Goal: Task Accomplishment & Management: Use online tool/utility

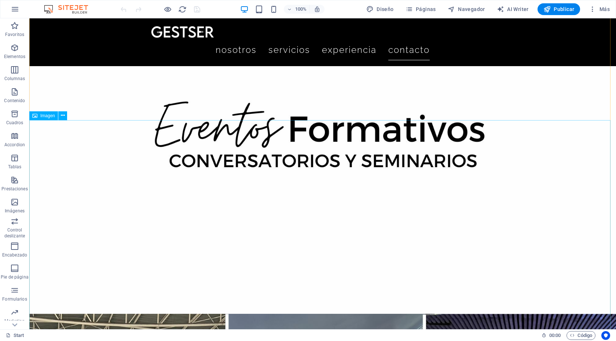
scroll to position [3354, 0]
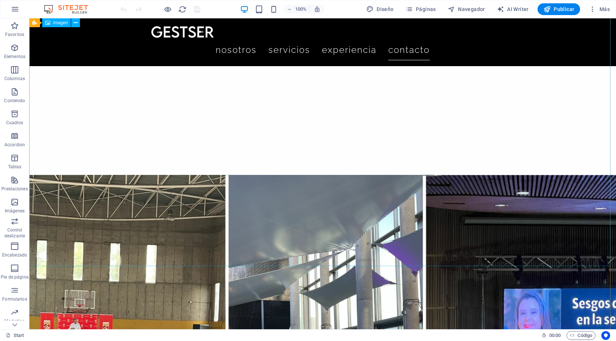
click at [517, 210] on figure at bounding box center [322, 340] width 587 height 330
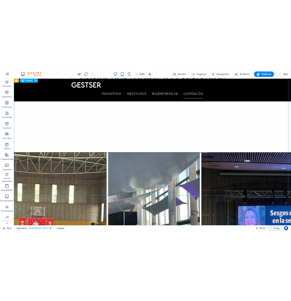
scroll to position [2634, 0]
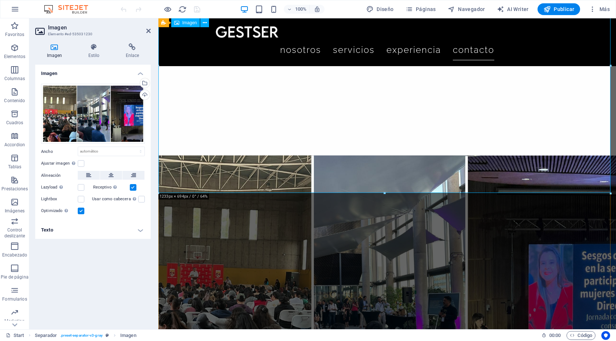
click at [425, 155] on figure at bounding box center [388, 284] width 458 height 258
click at [265, 155] on figure at bounding box center [388, 284] width 458 height 258
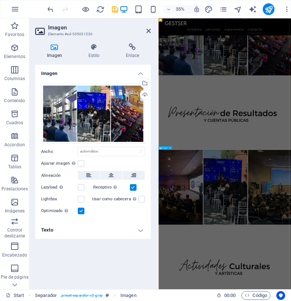
scroll to position [2366, 0]
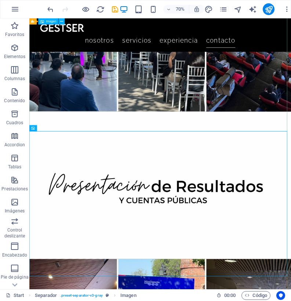
scroll to position [2337, 0]
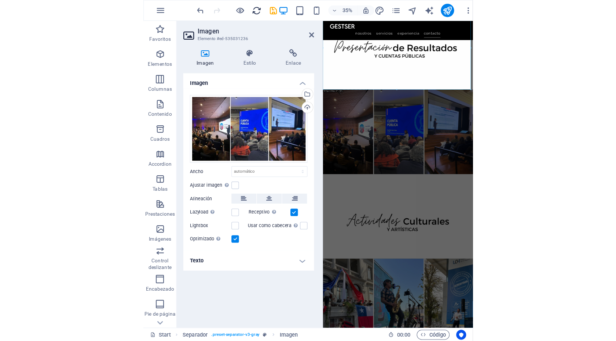
scroll to position [3100, 0]
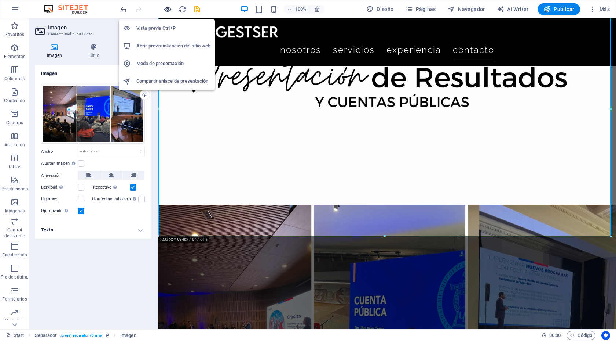
click at [170, 9] on icon "button" at bounding box center [168, 9] width 8 height 8
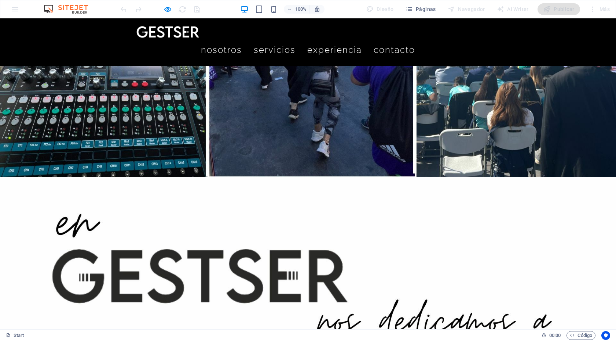
scroll to position [6641, 0]
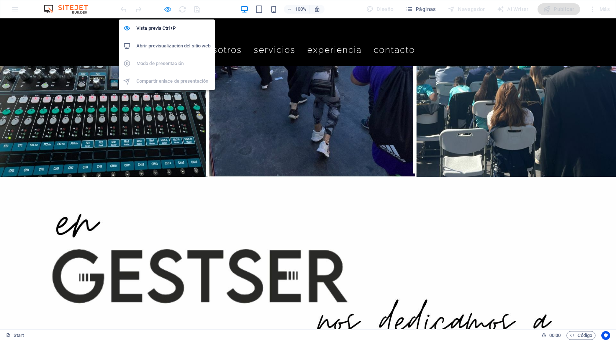
click at [166, 10] on icon "button" at bounding box center [168, 9] width 8 height 8
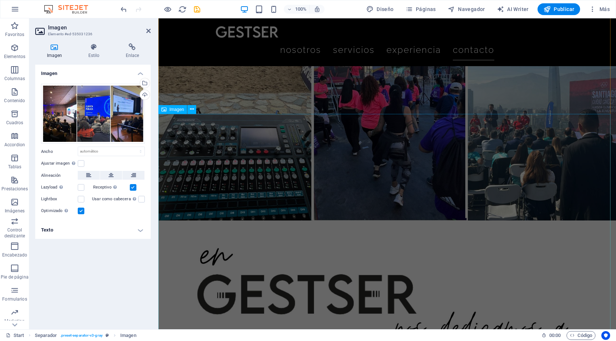
scroll to position [5066, 0]
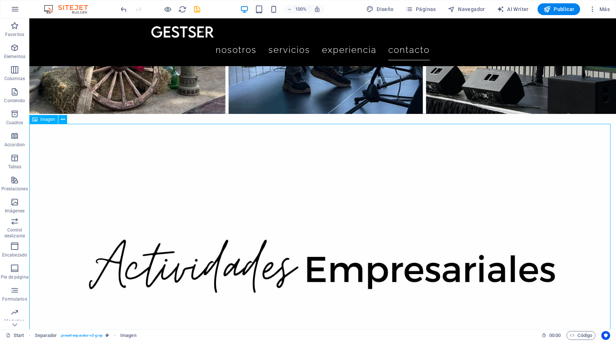
scroll to position [6440, 0]
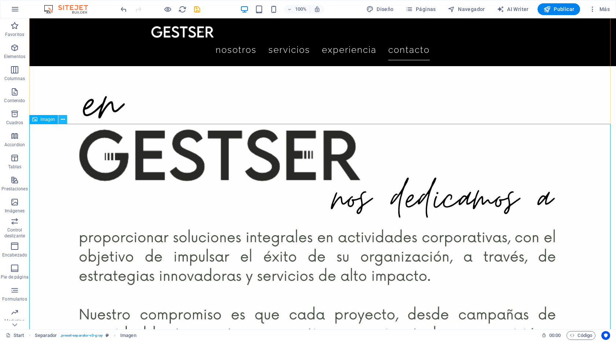
click at [61, 119] on icon at bounding box center [63, 120] width 4 height 8
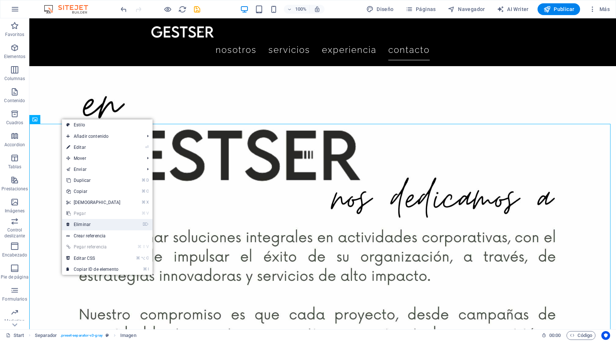
click at [95, 225] on link "⌦ Eliminar" at bounding box center [93, 224] width 63 height 11
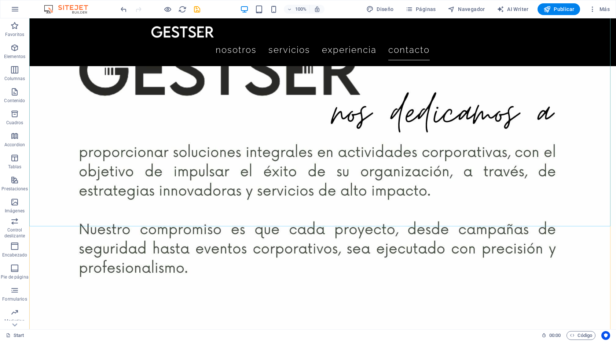
scroll to position [6665, 0]
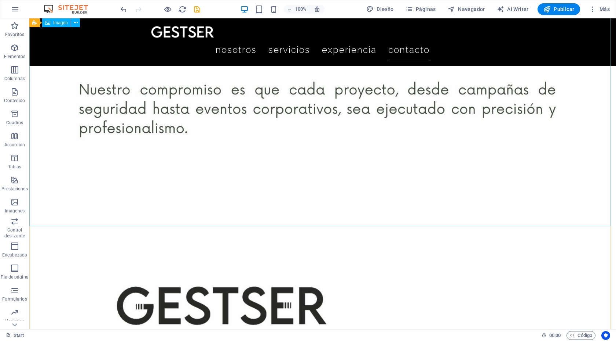
click at [370, 166] on figure at bounding box center [322, 331] width 587 height 330
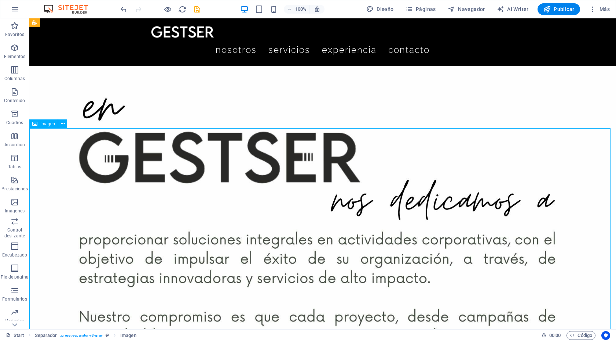
scroll to position [6436, 0]
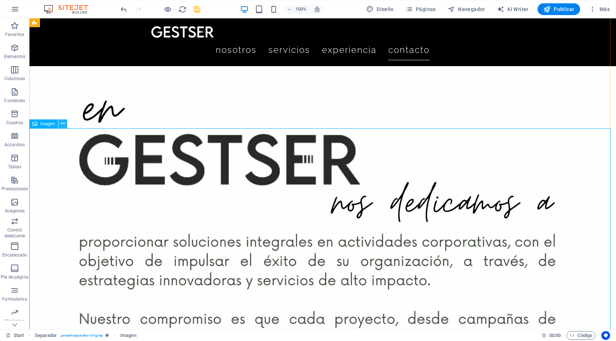
click at [65, 122] on icon at bounding box center [63, 124] width 4 height 8
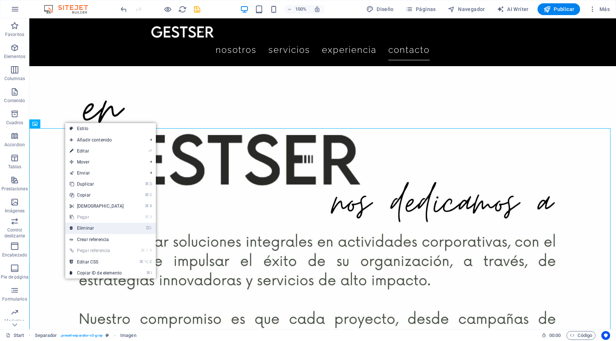
click at [105, 227] on link "⌦ Eliminar" at bounding box center [96, 227] width 63 height 11
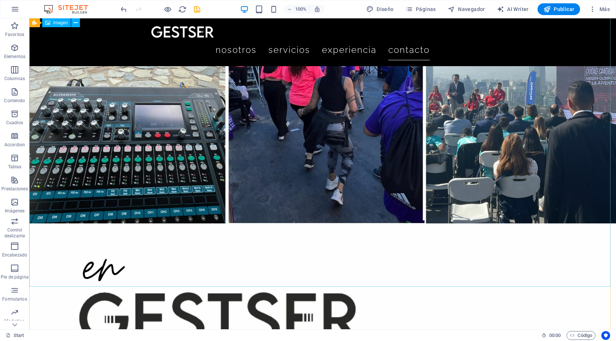
scroll to position [6250, 0]
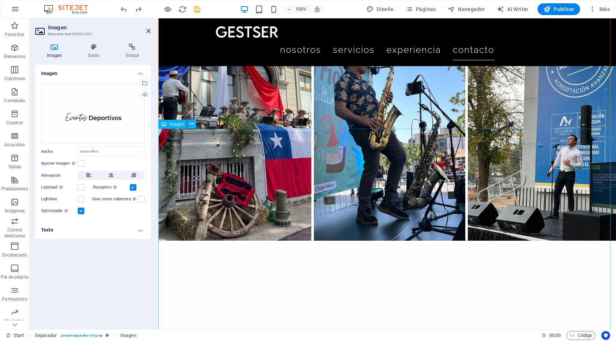
scroll to position [3853, 0]
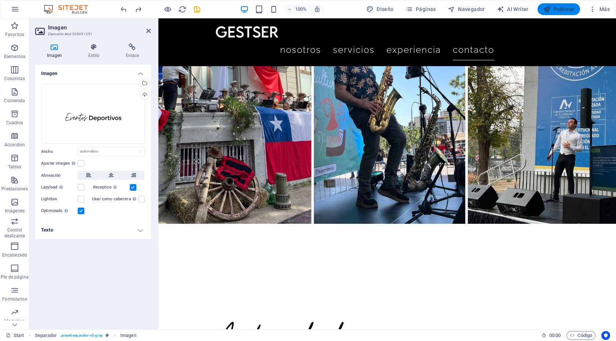
click at [566, 8] on span "Publicar" at bounding box center [559, 9] width 31 height 7
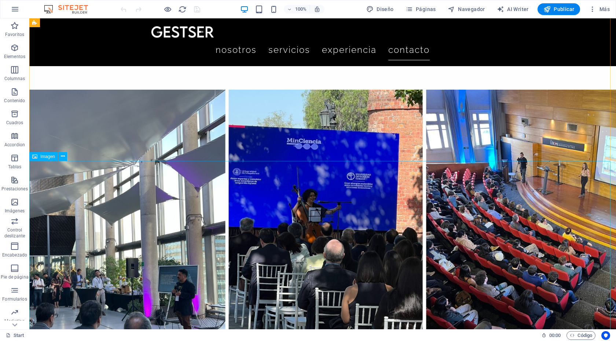
scroll to position [3336, 0]
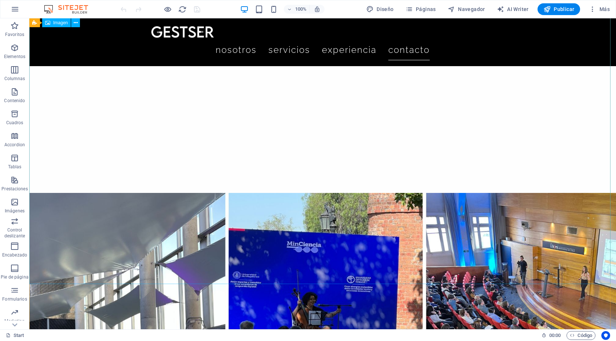
click at [14, 226] on span "Control deslizante" at bounding box center [14, 227] width 29 height 23
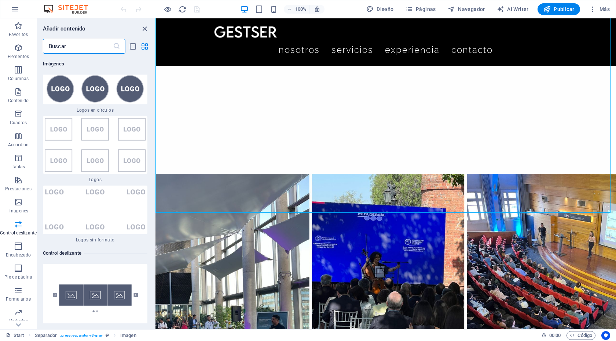
scroll to position [8138, 0]
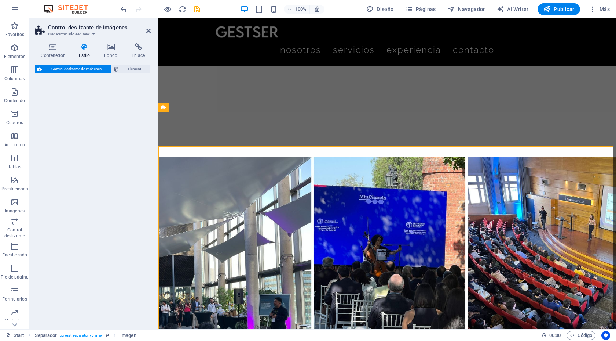
select select "rem"
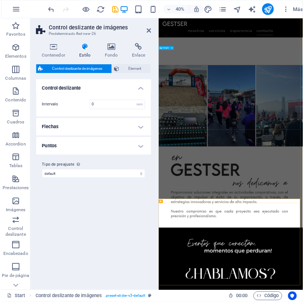
scroll to position [3802, 0]
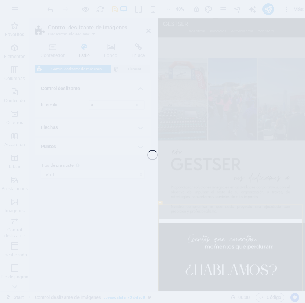
select select "px"
select select "ms"
select select "s"
select select "progressive"
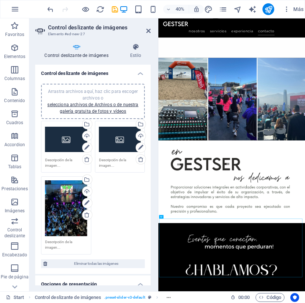
click at [69, 146] on div "Arrastra archivos aquí, haz clic para escoger archivos o selecciona archivos de…" at bounding box center [66, 139] width 42 height 29
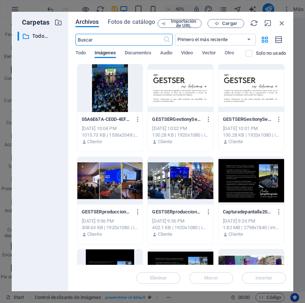
scroll to position [26, 0]
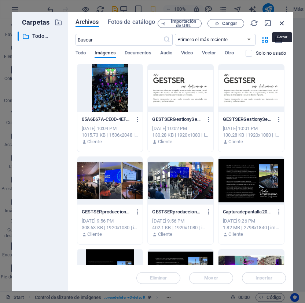
click at [283, 23] on icon "button" at bounding box center [282, 23] width 8 height 8
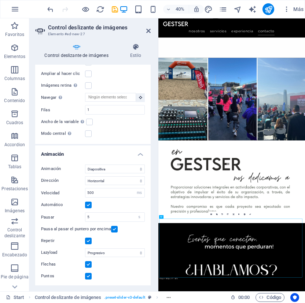
scroll to position [0, 0]
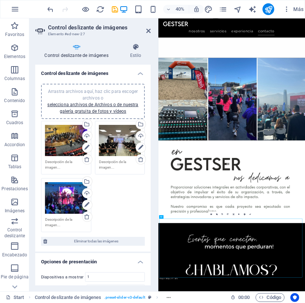
click at [119, 205] on div "Arrastra archivos aquí, haz clic para escoger archivos o selecciona archivos de…" at bounding box center [93, 176] width 108 height 115
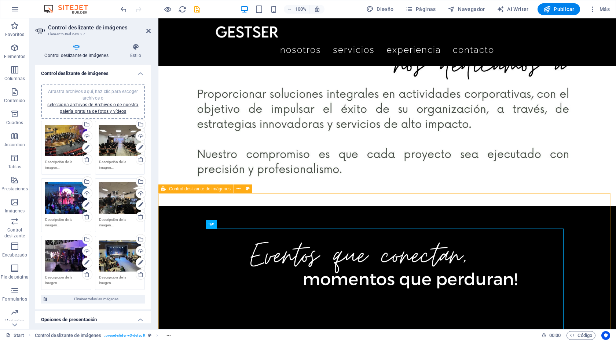
scroll to position [6606, 0]
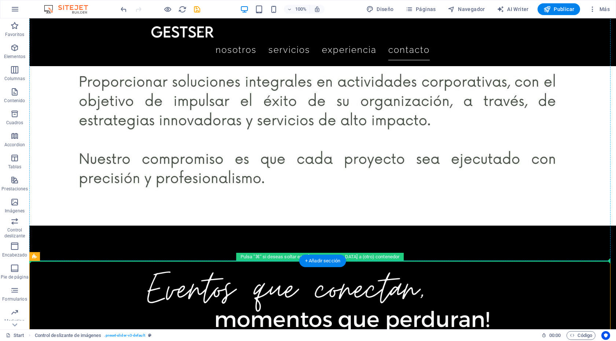
drag, startPoint x: 114, startPoint y: 206, endPoint x: 316, endPoint y: 149, distance: 210.5
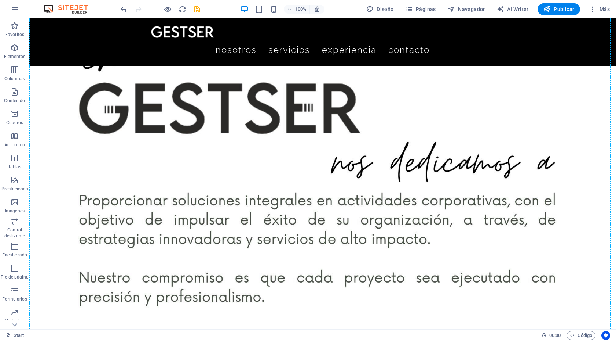
scroll to position [6478, 0]
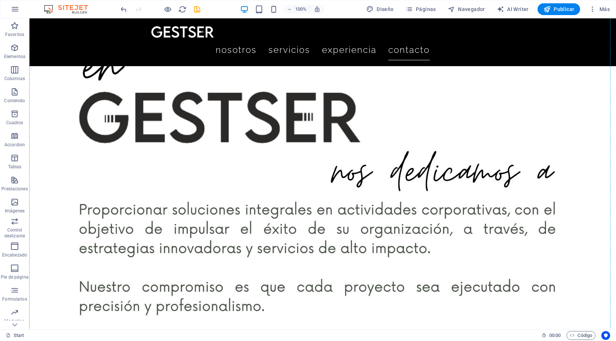
drag, startPoint x: 102, startPoint y: 202, endPoint x: 106, endPoint y: 80, distance: 121.9
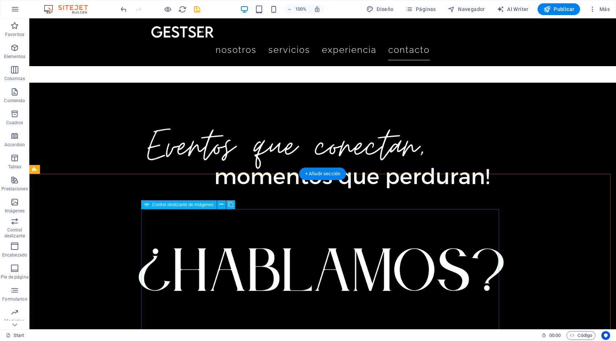
scroll to position [6755, 0]
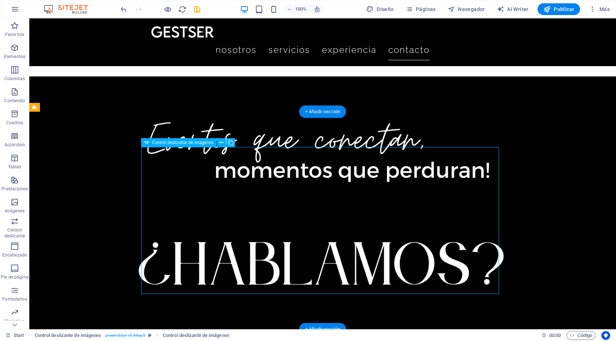
click at [222, 142] on icon at bounding box center [221, 143] width 4 height 8
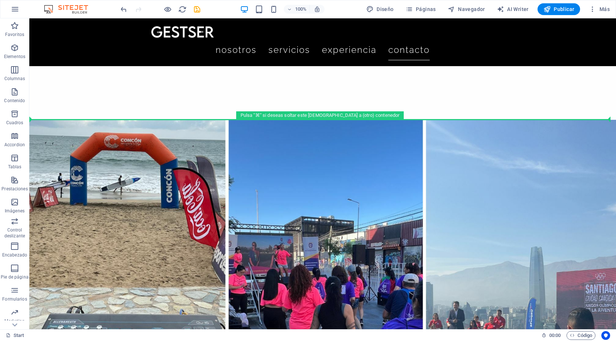
scroll to position [6040, 0]
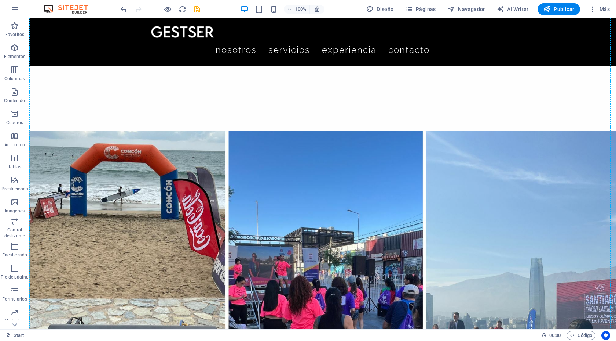
drag, startPoint x: 62, startPoint y: 125, endPoint x: 45, endPoint y: 197, distance: 73.6
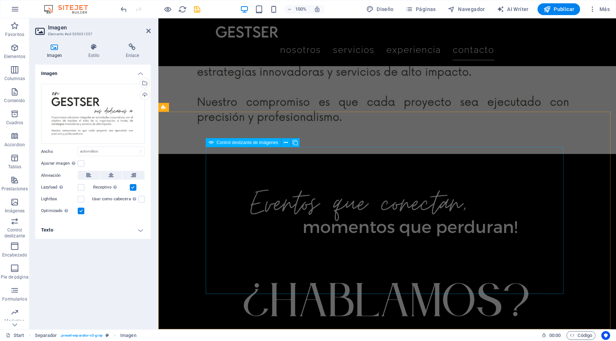
scroll to position [5240, 0]
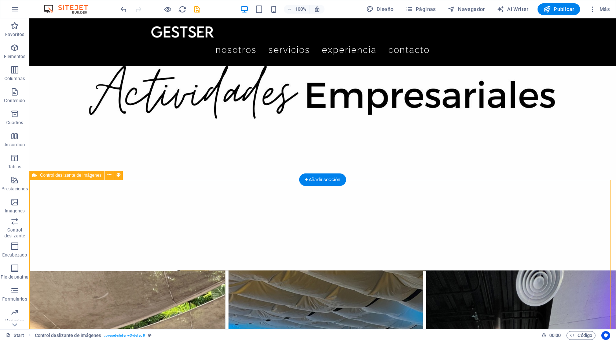
select select "rem"
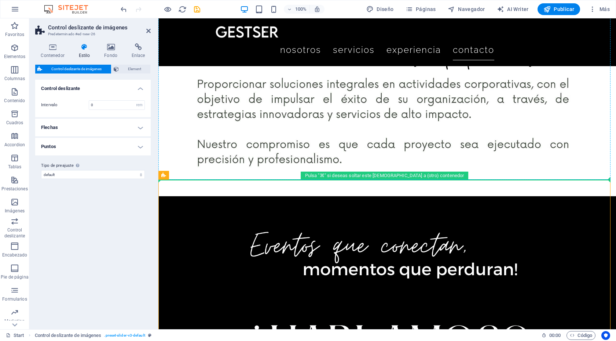
scroll to position [5165, 0]
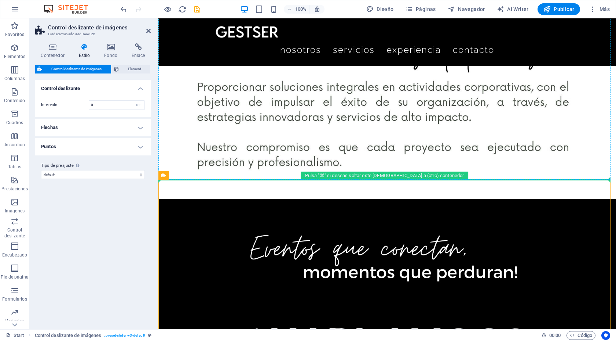
drag, startPoint x: 328, startPoint y: 129, endPoint x: 179, endPoint y: 63, distance: 163.3
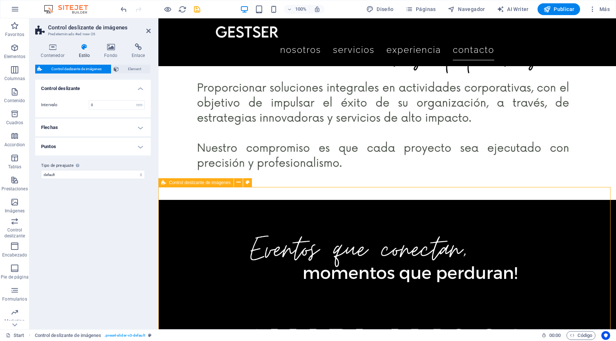
click at [164, 183] on icon at bounding box center [163, 182] width 5 height 9
click at [173, 183] on span "Control deslizante de imágenes" at bounding box center [200, 182] width 62 height 4
click at [240, 182] on icon at bounding box center [239, 182] width 4 height 8
click at [249, 184] on icon at bounding box center [248, 182] width 4 height 8
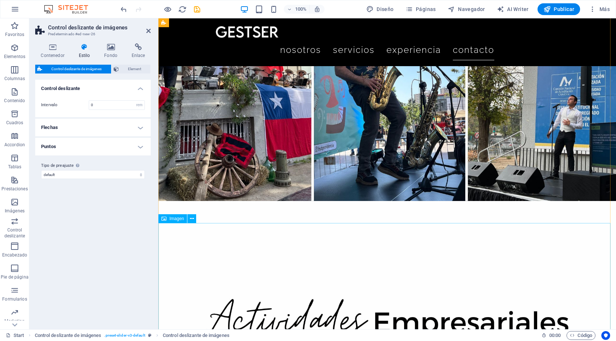
scroll to position [4123, 0]
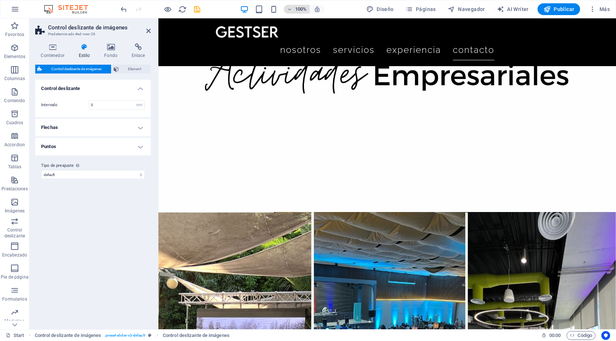
click at [290, 9] on icon "button" at bounding box center [289, 9] width 5 height 5
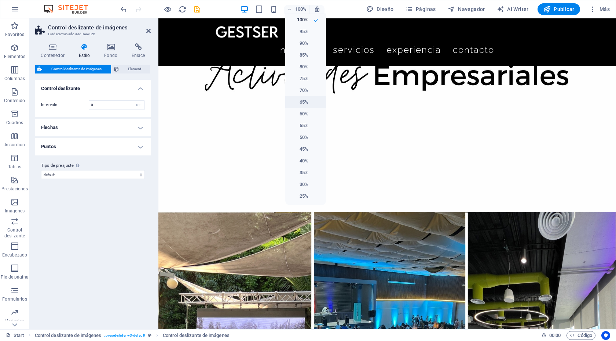
click at [302, 102] on h6 "65%" at bounding box center [299, 102] width 19 height 9
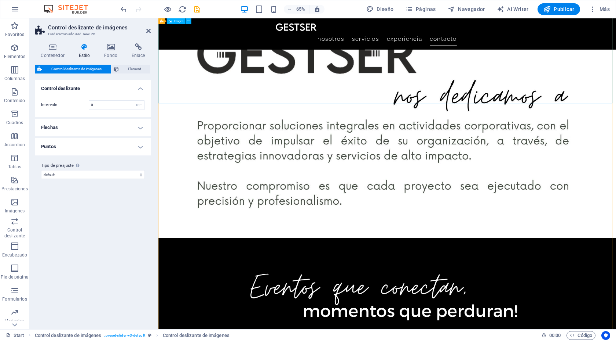
scroll to position [7727, 0]
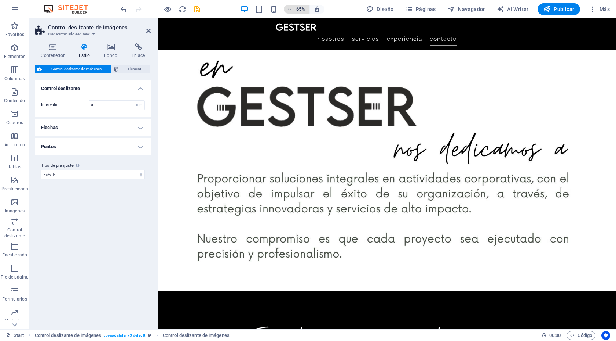
click at [291, 10] on icon "button" at bounding box center [289, 9] width 5 height 5
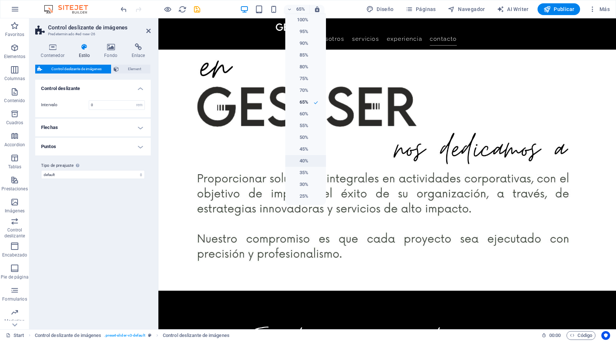
click at [305, 159] on h6 "40%" at bounding box center [299, 160] width 19 height 9
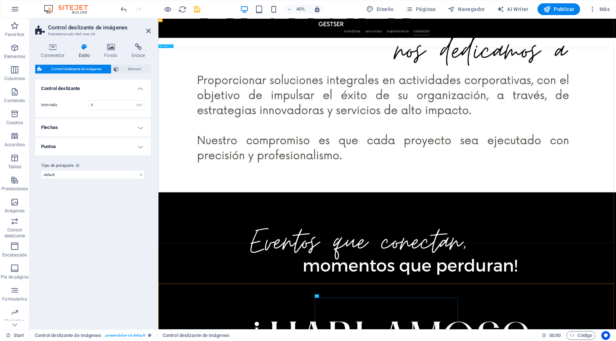
scroll to position [12814, 0]
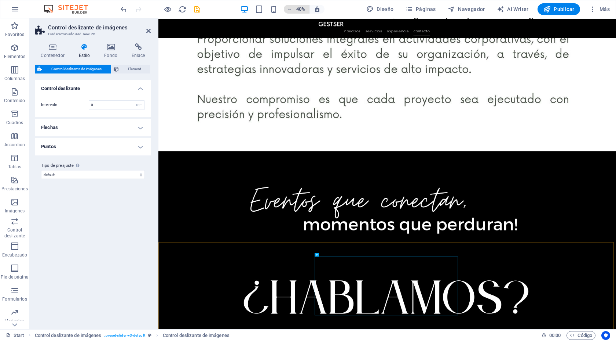
click at [292, 11] on icon "button" at bounding box center [289, 9] width 5 height 5
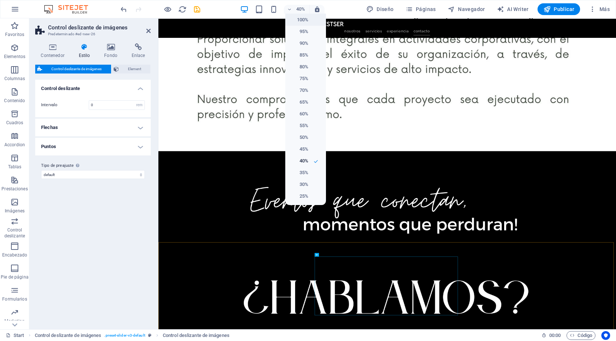
click at [303, 19] on h6 "100%" at bounding box center [299, 19] width 19 height 9
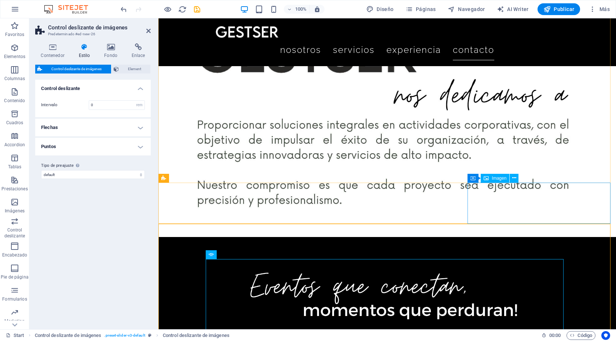
scroll to position [5240, 0]
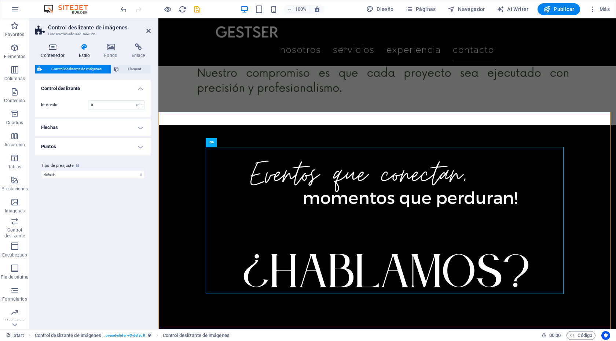
click at [55, 47] on icon at bounding box center [52, 46] width 35 height 7
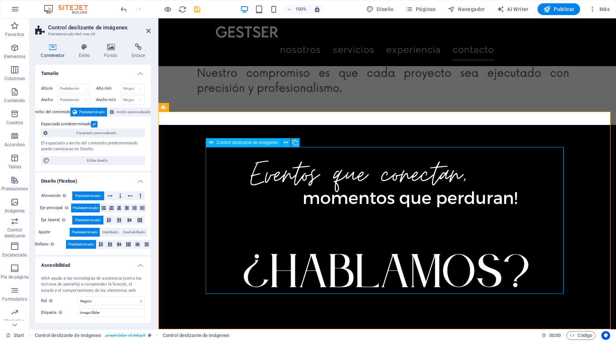
select select "px"
select select "ms"
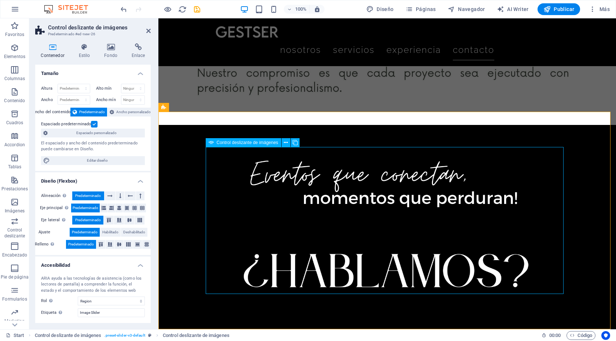
select select "s"
select select "progressive"
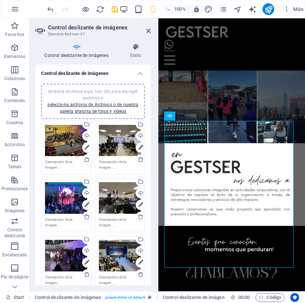
scroll to position [1601, 0]
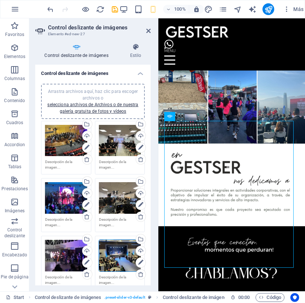
click at [124, 260] on div "Arrastra archivos aquí, haz clic para escoger archivos o selecciona archivos de…" at bounding box center [120, 256] width 42 height 32
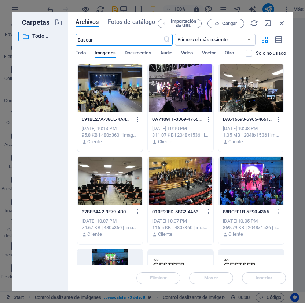
scroll to position [18, 0]
click at [281, 23] on icon "button" at bounding box center [282, 23] width 8 height 8
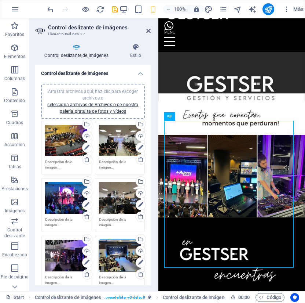
scroll to position [1601, 0]
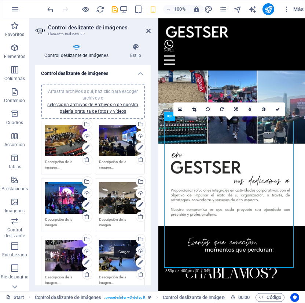
click at [140, 251] on div "Cargar" at bounding box center [140, 251] width 11 height 11
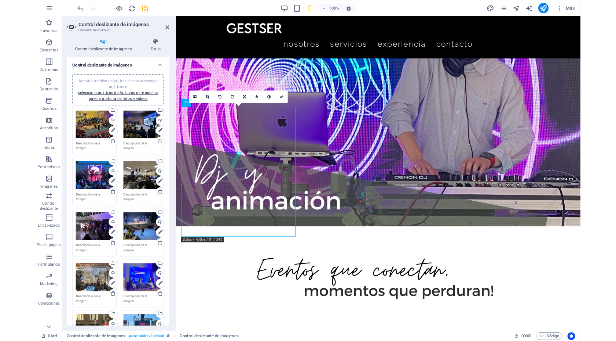
scroll to position [5195, 0]
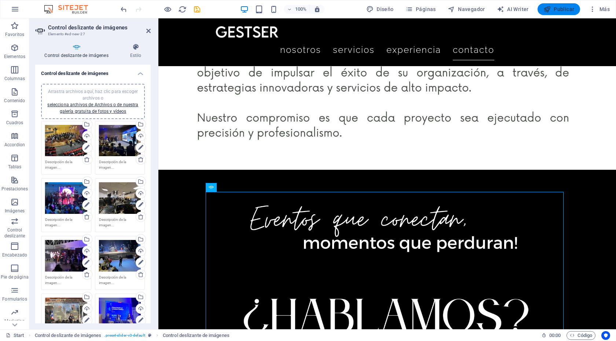
click at [568, 11] on span "Publicar" at bounding box center [559, 9] width 31 height 7
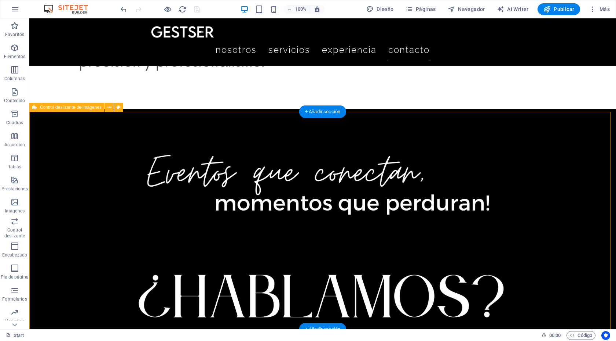
scroll to position [6755, 0]
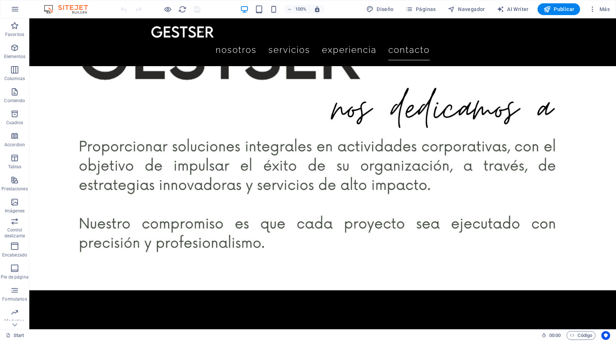
scroll to position [6755, 0]
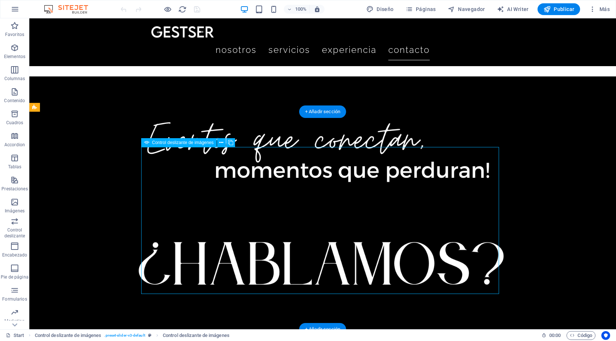
select select "px"
select select "ms"
select select "s"
select select "progressive"
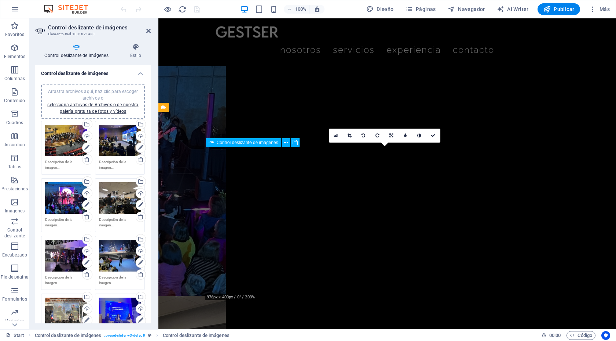
scroll to position [5240, 0]
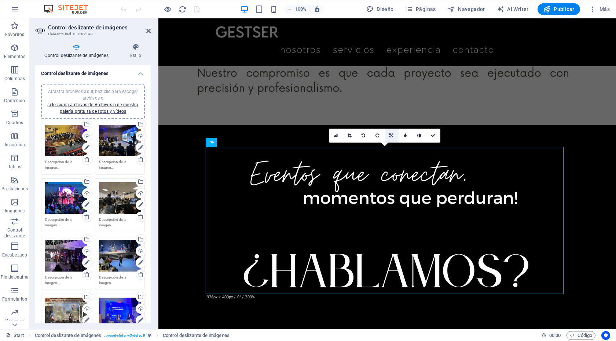
click at [393, 133] on icon at bounding box center [392, 135] width 4 height 4
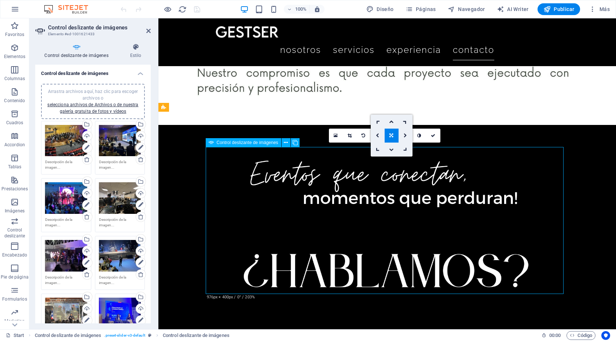
drag, startPoint x: 397, startPoint y: 214, endPoint x: 399, endPoint y: 151, distance: 62.4
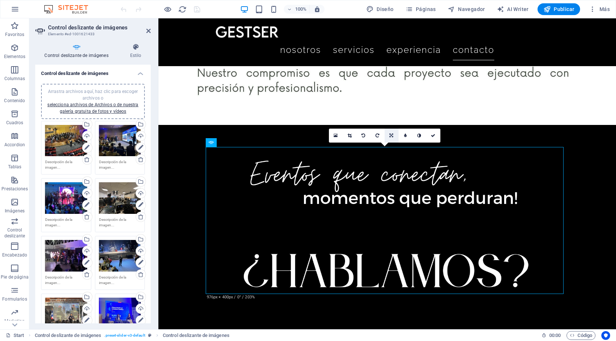
click at [393, 135] on icon at bounding box center [392, 135] width 4 height 4
click at [392, 120] on icon at bounding box center [391, 121] width 4 height 4
click at [350, 134] on icon at bounding box center [350, 135] width 4 height 4
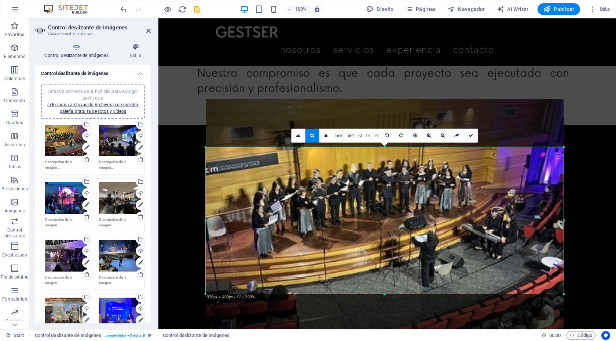
drag, startPoint x: 289, startPoint y: 240, endPoint x: 291, endPoint y: 192, distance: 48.1
click at [291, 192] on div at bounding box center [385, 233] width 358 height 269
click at [472, 136] on icon at bounding box center [471, 135] width 4 height 4
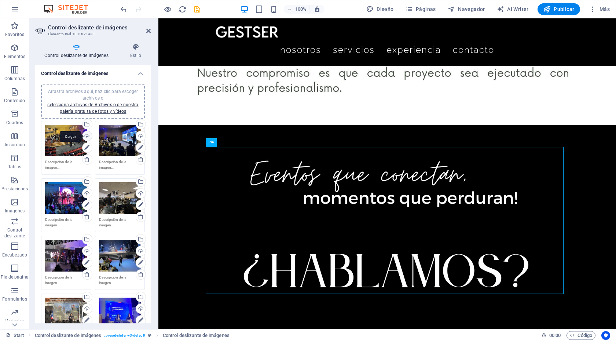
click at [88, 137] on div "Cargar" at bounding box center [86, 136] width 11 height 11
click at [111, 148] on div "Arrastra archivos aquí, haz clic para escoger archivos o selecciona archivos de…" at bounding box center [120, 141] width 42 height 32
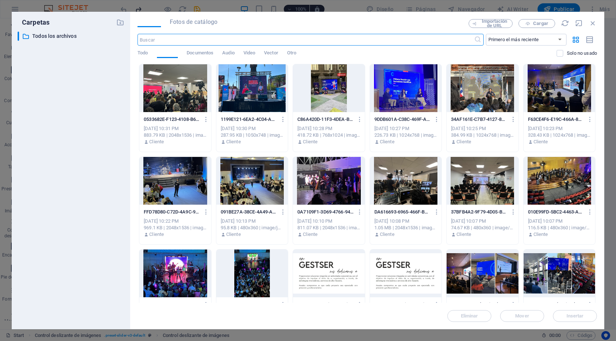
scroll to position [3127, 0]
click at [594, 25] on icon "button" at bounding box center [593, 23] width 8 height 8
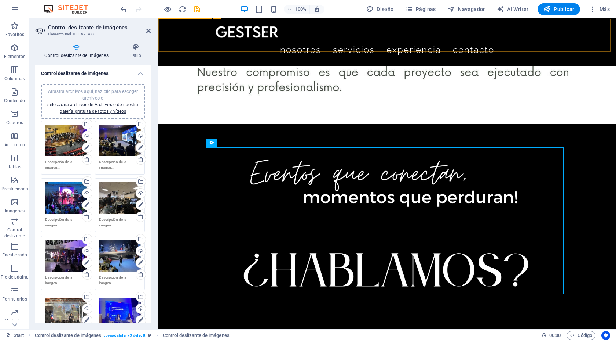
scroll to position [5240, 0]
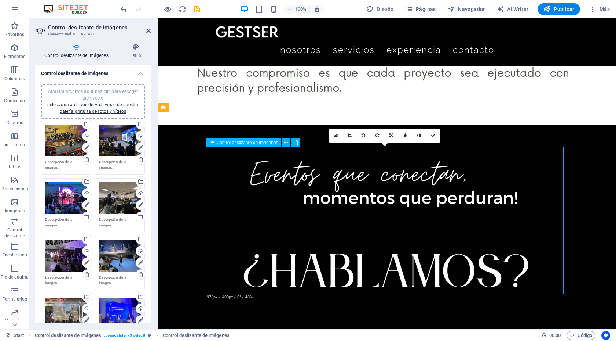
drag, startPoint x: 394, startPoint y: 235, endPoint x: 394, endPoint y: 228, distance: 7.0
drag, startPoint x: 392, startPoint y: 258, endPoint x: 408, endPoint y: 160, distance: 99.3
click at [391, 138] on link at bounding box center [392, 135] width 14 height 14
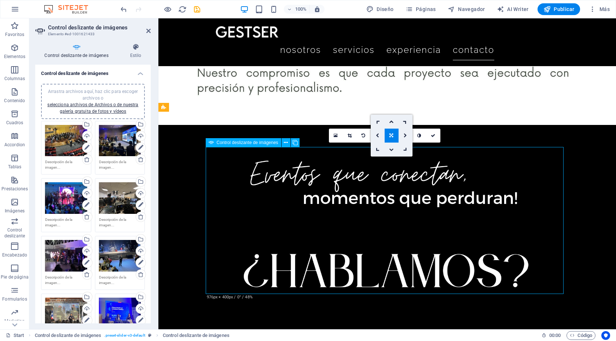
drag, startPoint x: 391, startPoint y: 253, endPoint x: 392, endPoint y: 243, distance: 10.7
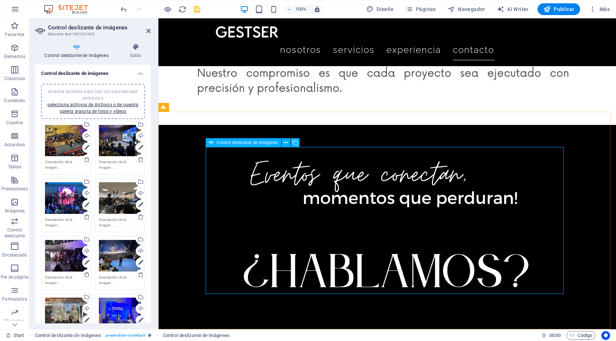
click at [86, 160] on icon at bounding box center [87, 159] width 6 height 6
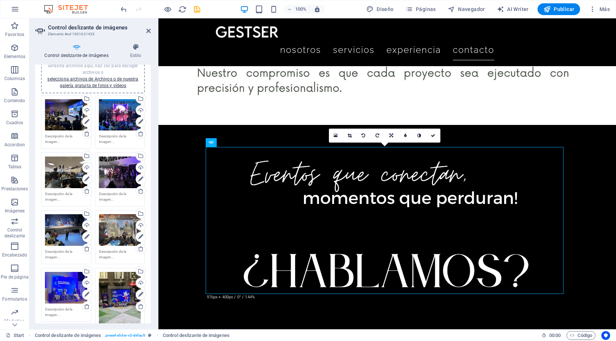
scroll to position [55, 0]
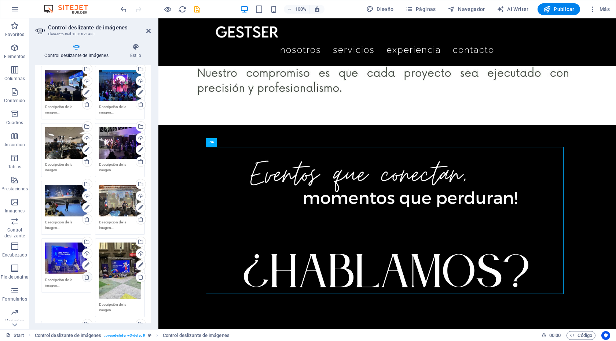
click at [88, 275] on icon at bounding box center [87, 277] width 6 height 6
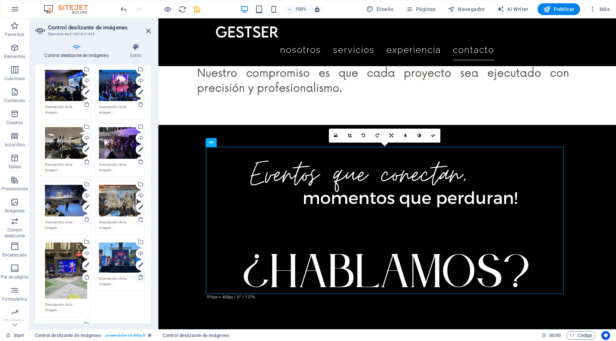
click at [141, 275] on icon at bounding box center [141, 277] width 6 height 6
click at [140, 218] on icon at bounding box center [141, 219] width 6 height 6
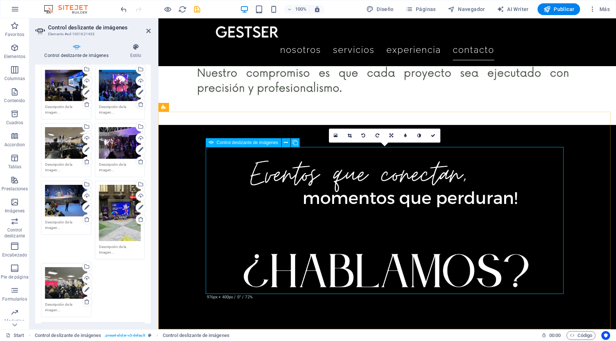
click at [392, 136] on icon at bounding box center [392, 135] width 4 height 4
drag, startPoint x: 389, startPoint y: 215, endPoint x: 390, endPoint y: 206, distance: 8.5
click at [393, 135] on icon at bounding box center [392, 135] width 4 height 4
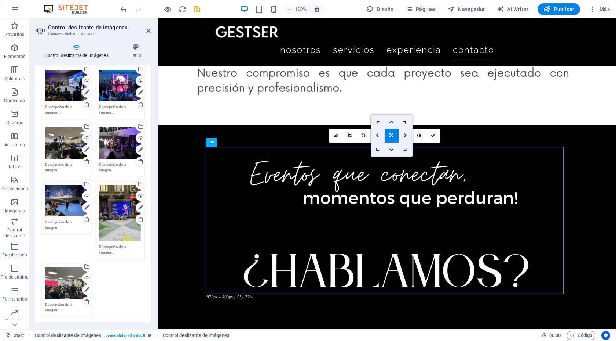
click at [392, 121] on icon at bounding box center [391, 121] width 4 height 4
click at [392, 136] on icon at bounding box center [391, 135] width 4 height 4
click at [392, 152] on link at bounding box center [392, 149] width 14 height 14
click at [394, 133] on link at bounding box center [392, 135] width 14 height 14
click at [392, 134] on icon at bounding box center [392, 135] width 4 height 4
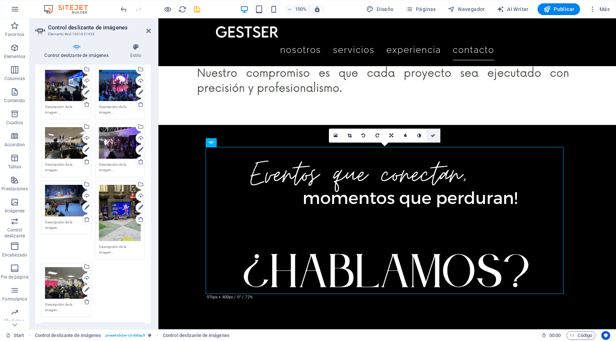
click at [433, 134] on icon at bounding box center [433, 135] width 4 height 4
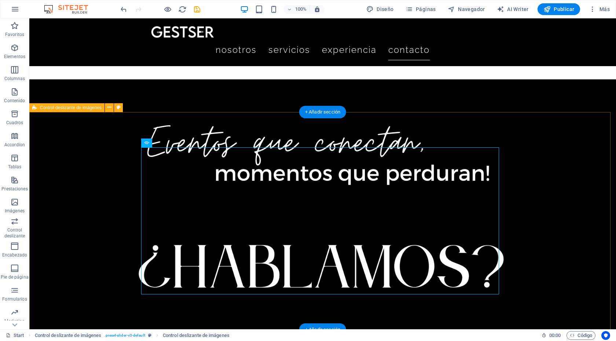
scroll to position [6755, 0]
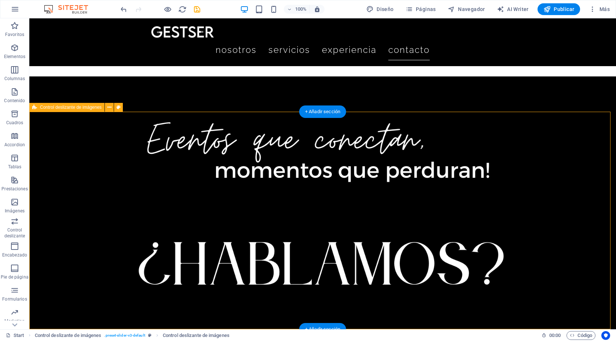
select select "region"
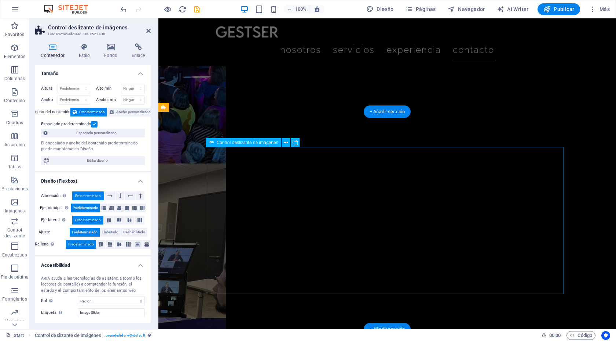
scroll to position [5240, 0]
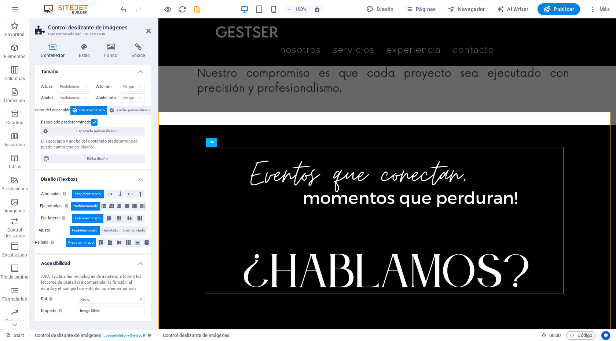
scroll to position [0, 0]
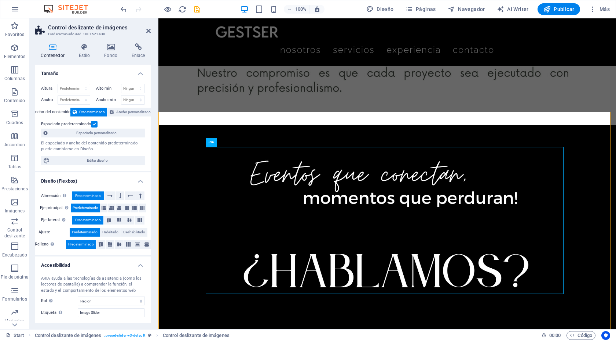
click at [51, 49] on icon at bounding box center [52, 46] width 35 height 7
click at [85, 48] on icon at bounding box center [84, 46] width 23 height 7
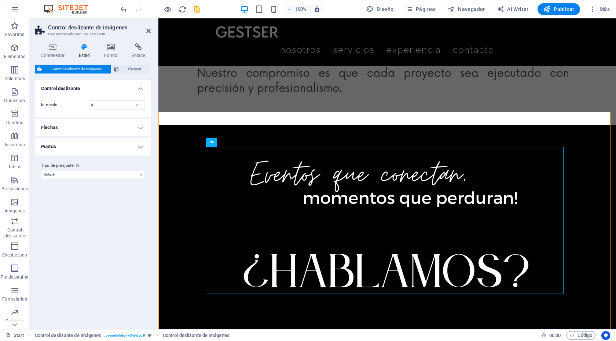
click at [142, 147] on h4 "Puntos" at bounding box center [93, 147] width 116 height 18
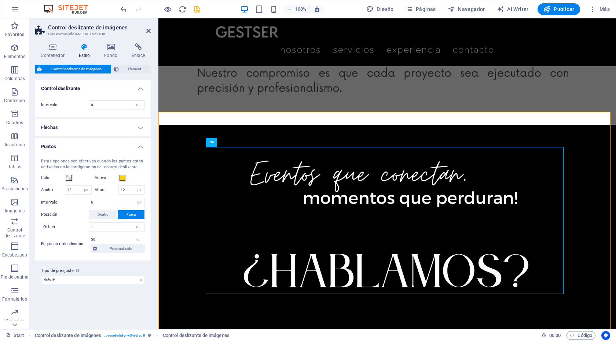
click at [145, 127] on h4 "Flechas" at bounding box center [93, 128] width 116 height 18
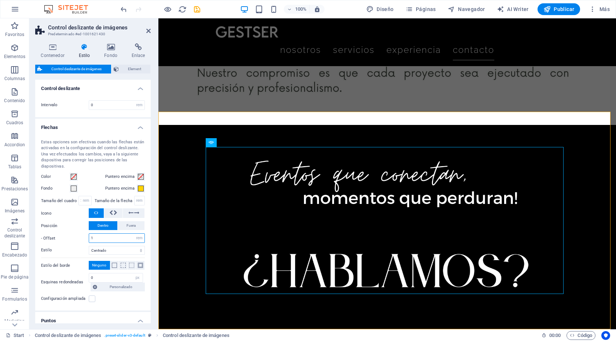
click at [103, 238] on input "1" at bounding box center [116, 237] width 55 height 9
click at [142, 238] on select "px rem % vh vw" at bounding box center [139, 237] width 10 height 9
click at [134, 233] on select "px rem % vh vw" at bounding box center [139, 237] width 10 height 9
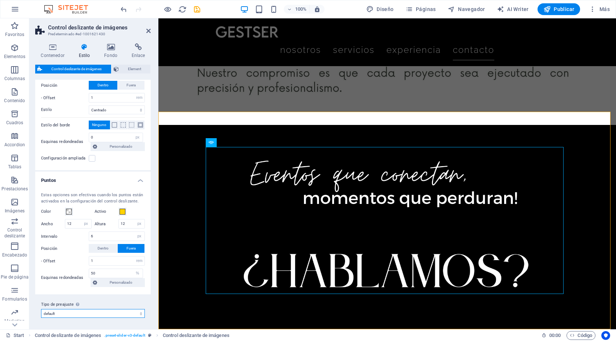
click at [140, 313] on select "default Añadir tipo de preajuste" at bounding box center [93, 313] width 104 height 9
click at [41, 309] on select "default Añadir tipo de preajuste" at bounding box center [93, 313] width 104 height 9
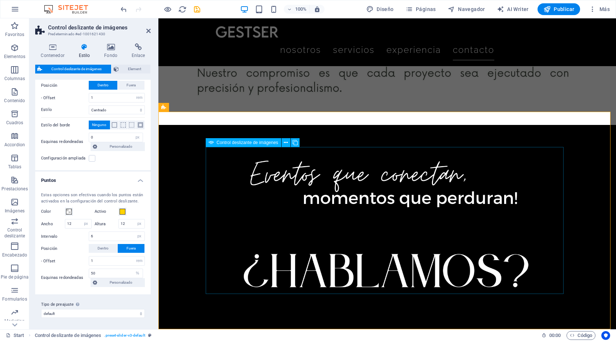
click at [244, 143] on span "Control deslizante de imágenes" at bounding box center [248, 142] width 62 height 4
click at [111, 51] on h4 "Fondo" at bounding box center [113, 50] width 28 height 15
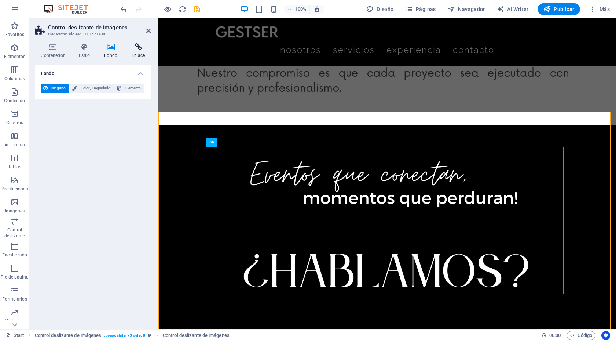
click at [139, 48] on icon at bounding box center [138, 46] width 25 height 7
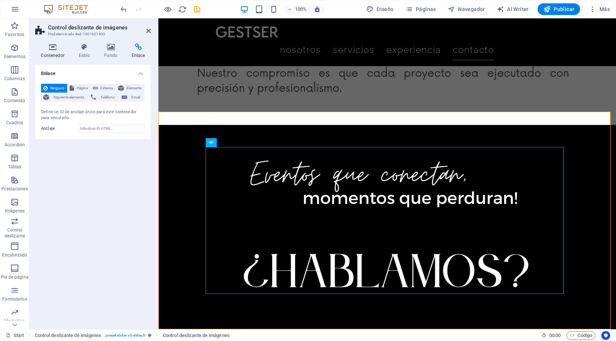
click at [54, 47] on icon at bounding box center [52, 46] width 35 height 7
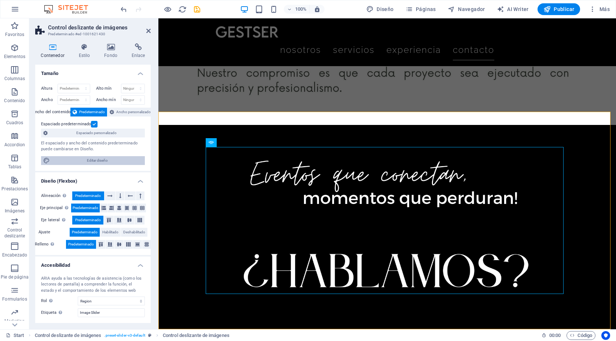
click at [91, 160] on span "Editar diseño" at bounding box center [97, 160] width 91 height 9
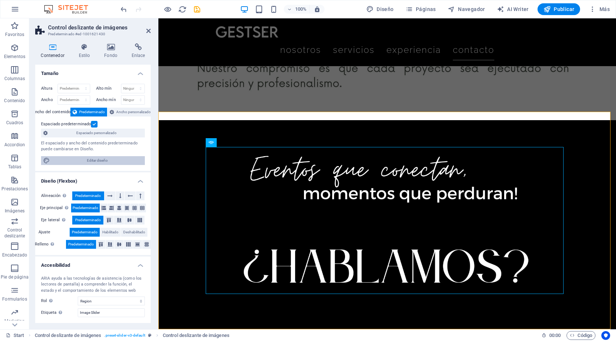
select select "px"
select select "300"
select select "px"
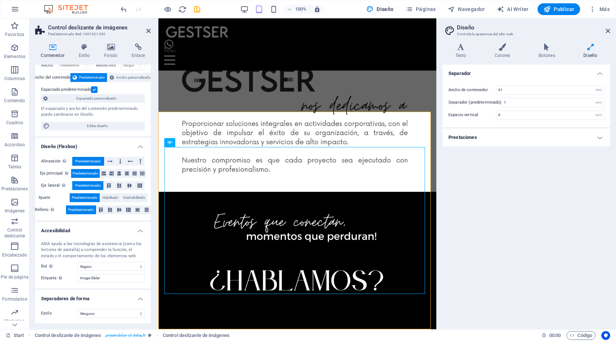
scroll to position [35, 0]
drag, startPoint x: 608, startPoint y: 31, endPoint x: 186, endPoint y: 158, distance: 441.0
click at [608, 31] on icon at bounding box center [608, 31] width 4 height 6
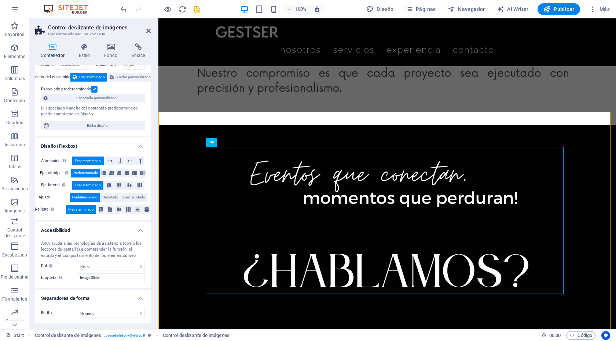
scroll to position [0, 0]
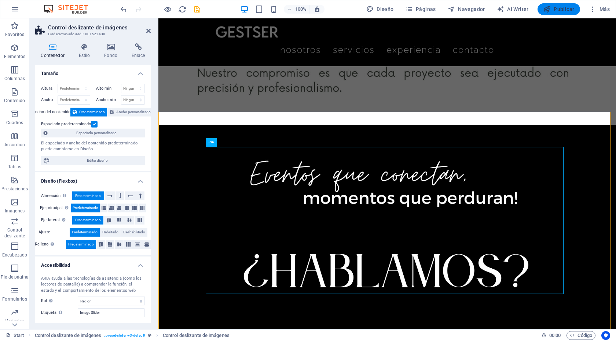
click at [566, 9] on span "Publicar" at bounding box center [559, 9] width 31 height 7
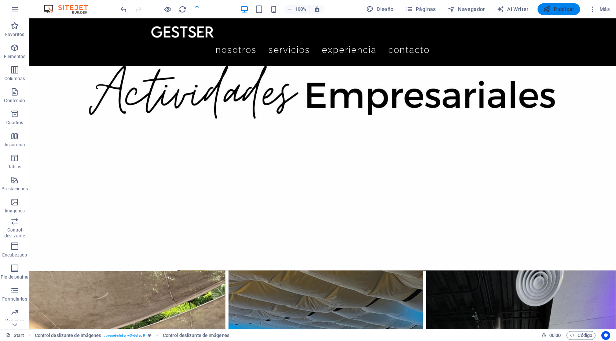
scroll to position [6755, 0]
